Goal: Information Seeking & Learning: Find specific fact

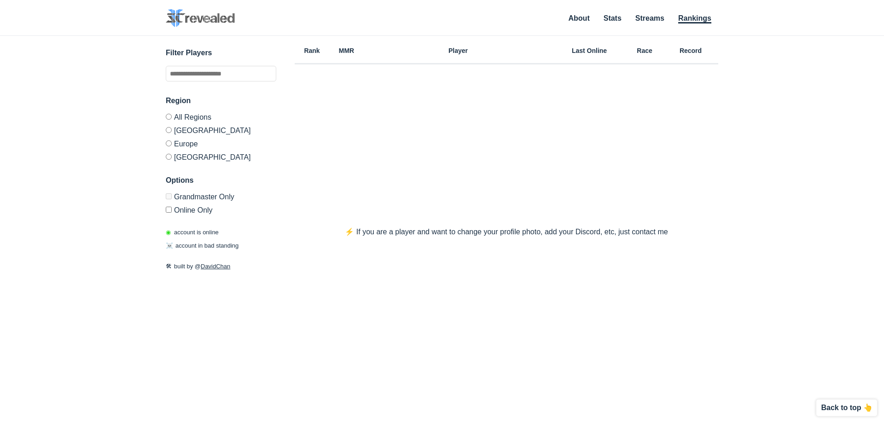
click at [192, 158] on label "[GEOGRAPHIC_DATA]" at bounding box center [221, 155] width 110 height 11
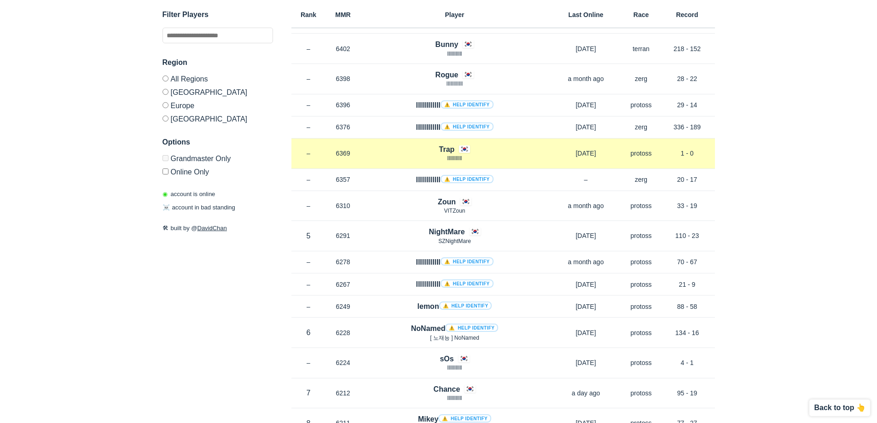
scroll to position [829, 0]
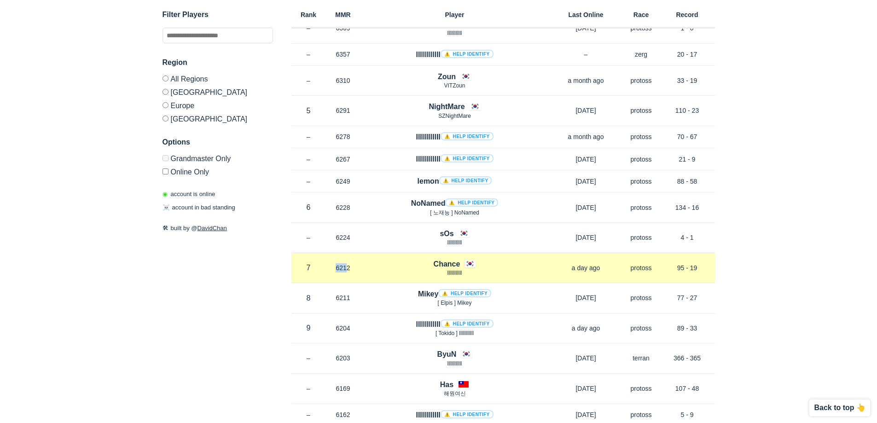
drag, startPoint x: 304, startPoint y: 270, endPoint x: 344, endPoint y: 270, distance: 39.6
click at [344, 270] on div "Rank 7 in KR MMR 6212 Region KR Chance llllllllllll a day ago Race protoss Reco…" at bounding box center [503, 268] width 424 height 30
click at [404, 269] on p "llllllllllll" at bounding box center [454, 273] width 189 height 8
click at [443, 266] on h4 "Chance" at bounding box center [447, 264] width 27 height 11
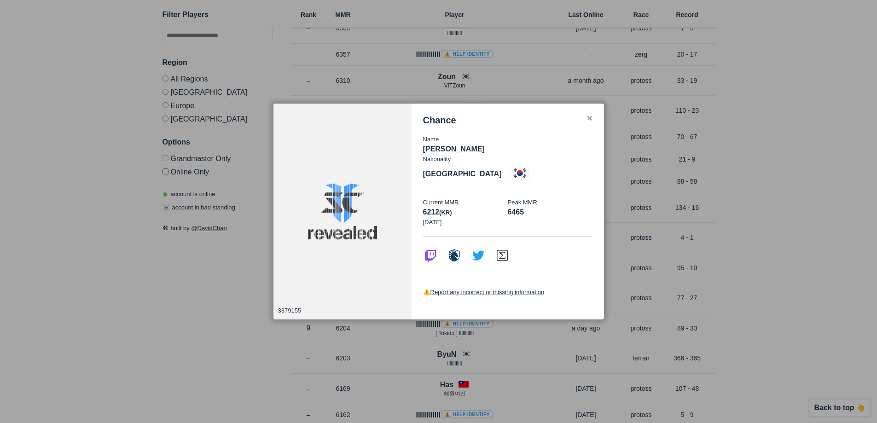
drag, startPoint x: 424, startPoint y: 160, endPoint x: 491, endPoint y: 163, distance: 66.9
click at [491, 155] on p "[PERSON_NAME]" at bounding box center [507, 149] width 169 height 11
click at [488, 155] on div "Name [PERSON_NAME]" at bounding box center [507, 145] width 169 height 20
drag, startPoint x: 529, startPoint y: 168, endPoint x: 542, endPoint y: 168, distance: 12.4
click at [502, 169] on p "[GEOGRAPHIC_DATA]" at bounding box center [462, 174] width 79 height 11
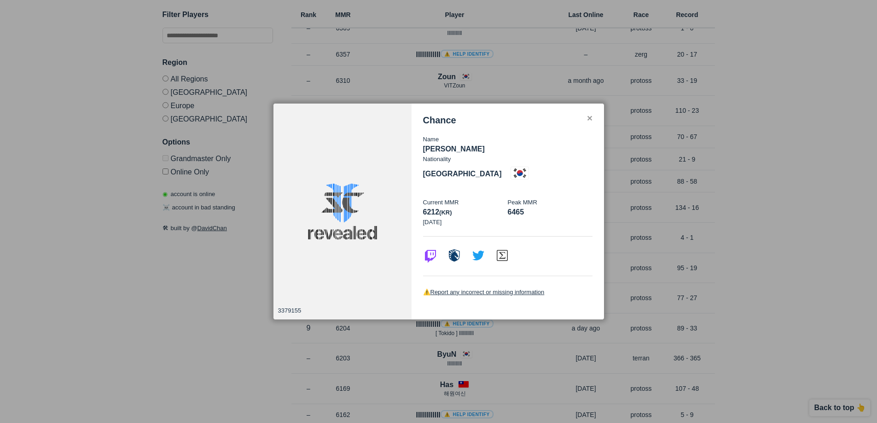
click at [496, 176] on div "Name [PERSON_NAME] Nationality [DEMOGRAPHIC_DATA] Current MMR 6212 (kr) [DATE] …" at bounding box center [507, 181] width 169 height 110
click at [454, 247] on img at bounding box center [454, 254] width 15 height 15
click at [707, 266] on div at bounding box center [438, 211] width 877 height 423
